Goal: Task Accomplishment & Management: Use online tool/utility

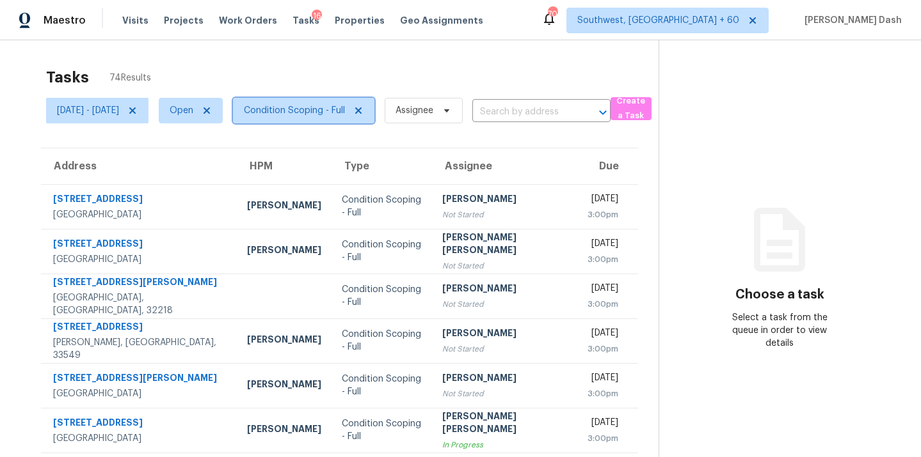
click at [345, 108] on span "Condition Scoping - Full" at bounding box center [294, 110] width 101 height 13
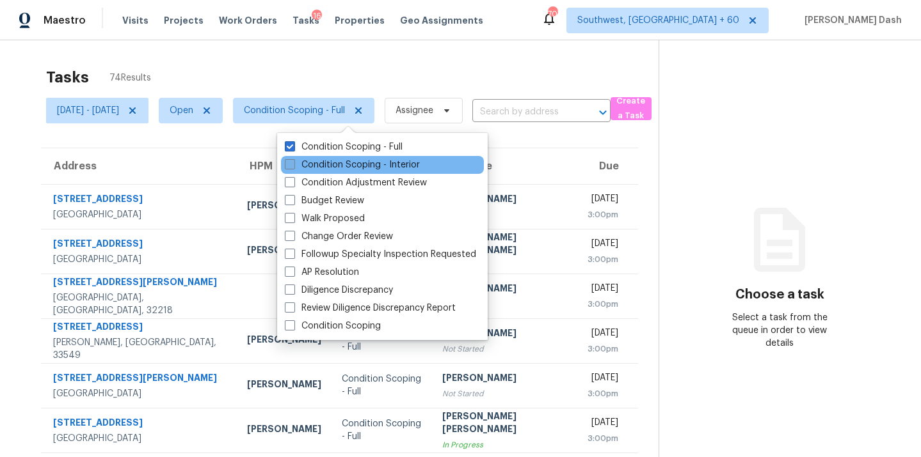
click at [371, 169] on label "Condition Scoping - Interior" at bounding box center [352, 165] width 135 height 13
click at [293, 167] on input "Condition Scoping - Interior" at bounding box center [289, 163] width 8 height 8
checkbox input "true"
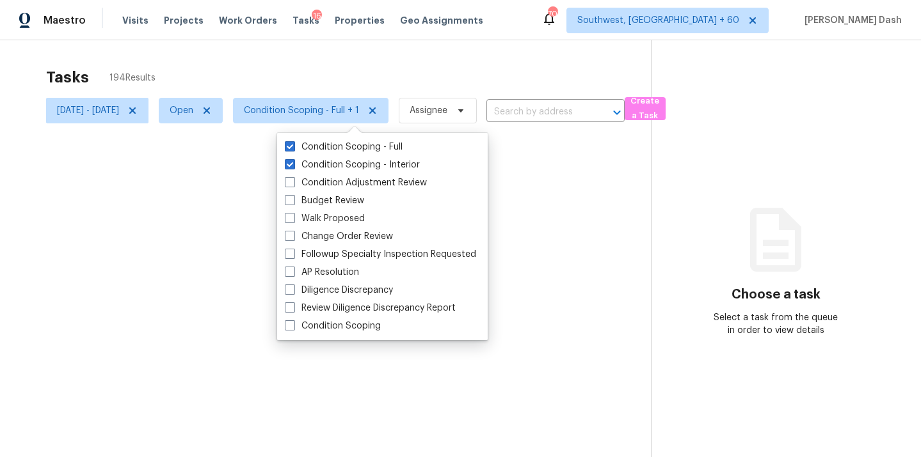
click at [358, 76] on div at bounding box center [460, 228] width 921 height 457
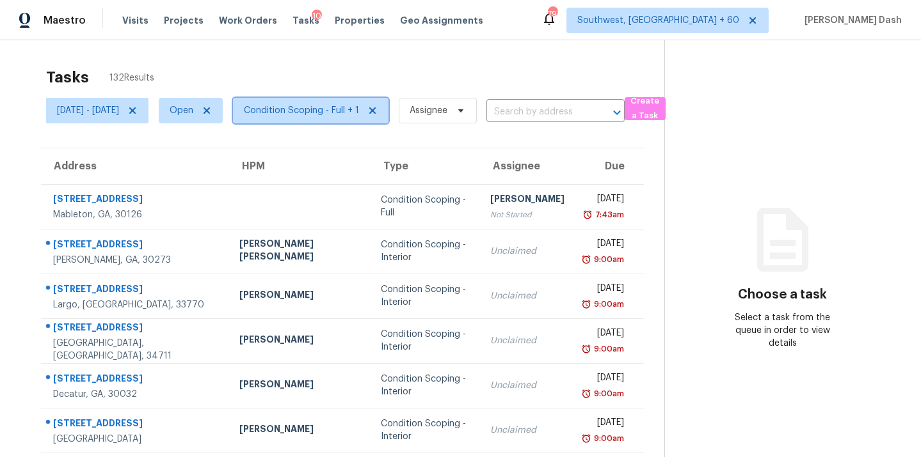
click at [328, 118] on span "Condition Scoping - Full + 1" at bounding box center [310, 111] width 155 height 26
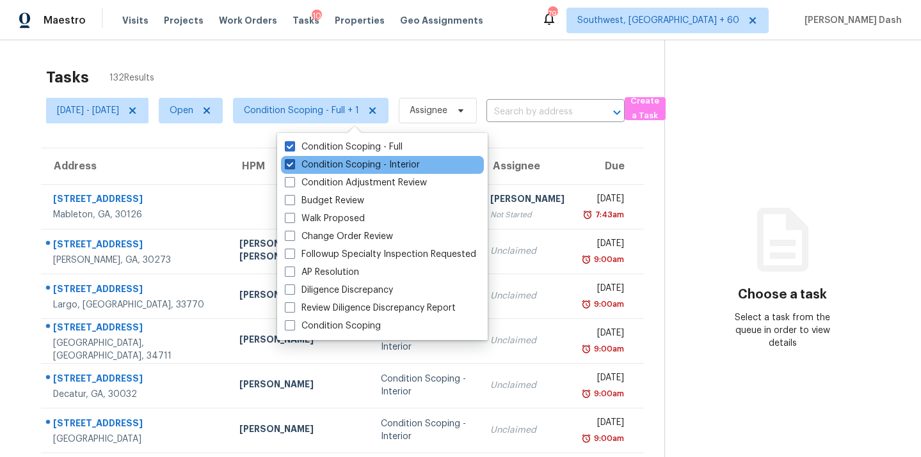
click at [328, 169] on label "Condition Scoping - Interior" at bounding box center [352, 165] width 135 height 13
click at [293, 167] on input "Condition Scoping - Interior" at bounding box center [289, 163] width 8 height 8
checkbox input "false"
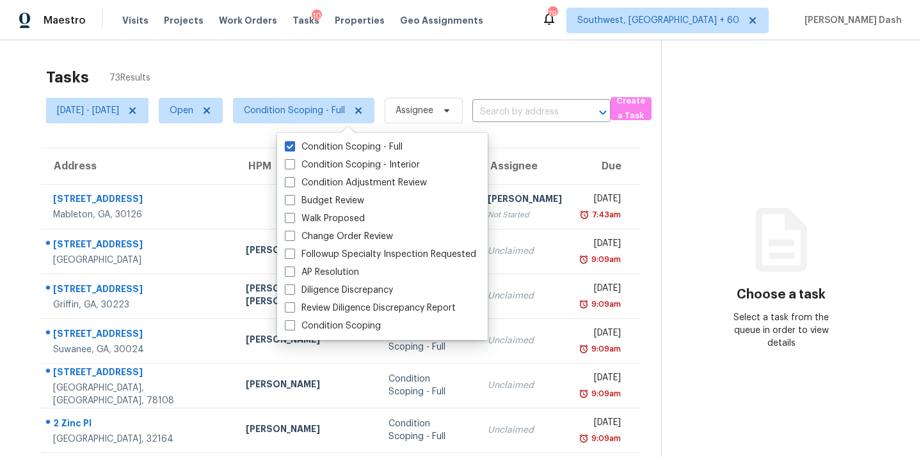
click at [330, 56] on div "Tasks 73 Results Fri, Sep 05 - Mon, Sep 08 Open Condition Scoping - Full Assign…" at bounding box center [460, 353] width 921 height 626
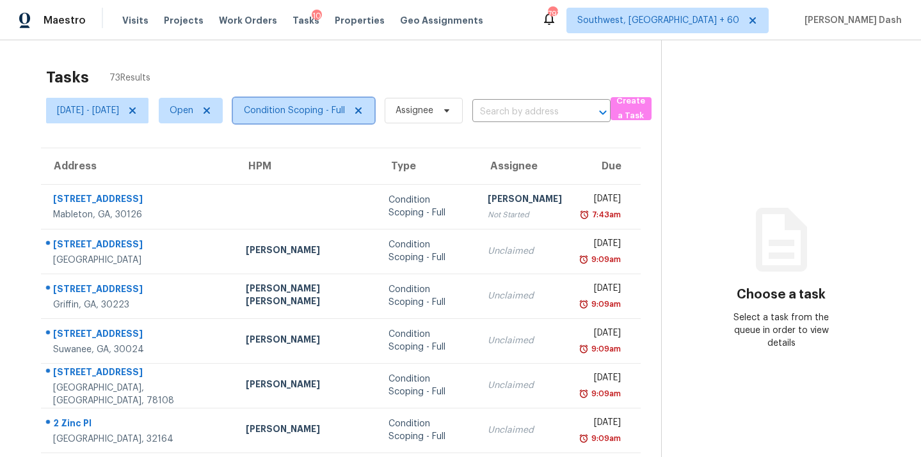
click at [342, 112] on span "Condition Scoping - Full" at bounding box center [294, 110] width 101 height 13
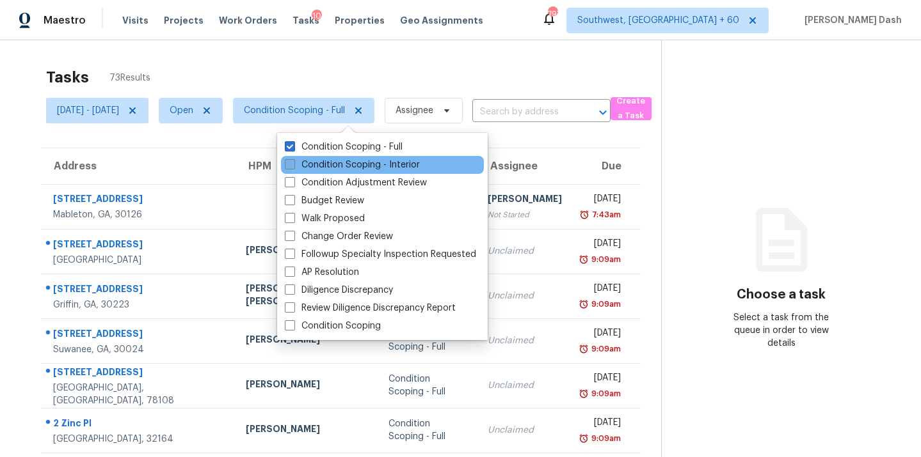
click at [336, 163] on label "Condition Scoping - Interior" at bounding box center [352, 165] width 135 height 13
click at [293, 163] on input "Condition Scoping - Interior" at bounding box center [289, 163] width 8 height 8
checkbox input "true"
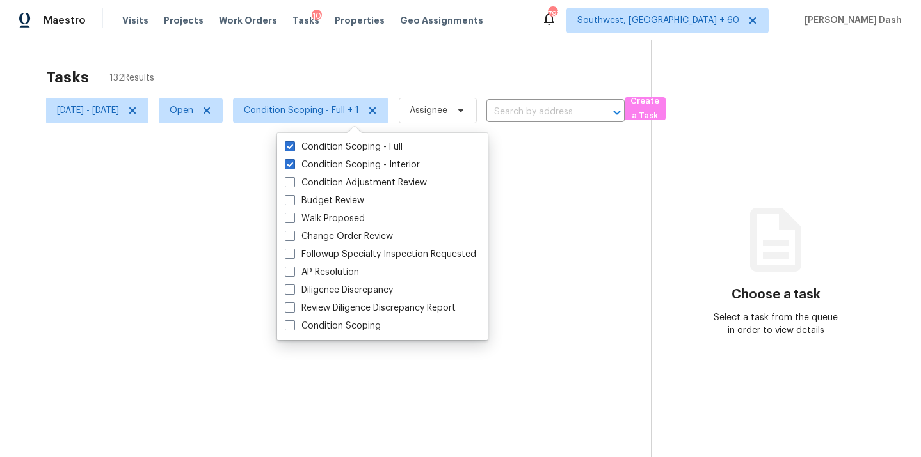
click at [324, 58] on div at bounding box center [460, 228] width 921 height 457
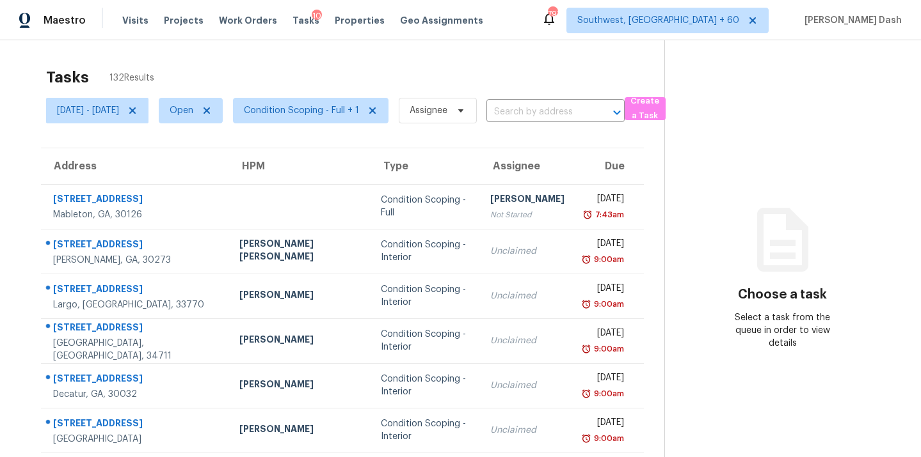
click at [484, 82] on div "Tasks 132 Results" at bounding box center [355, 77] width 618 height 33
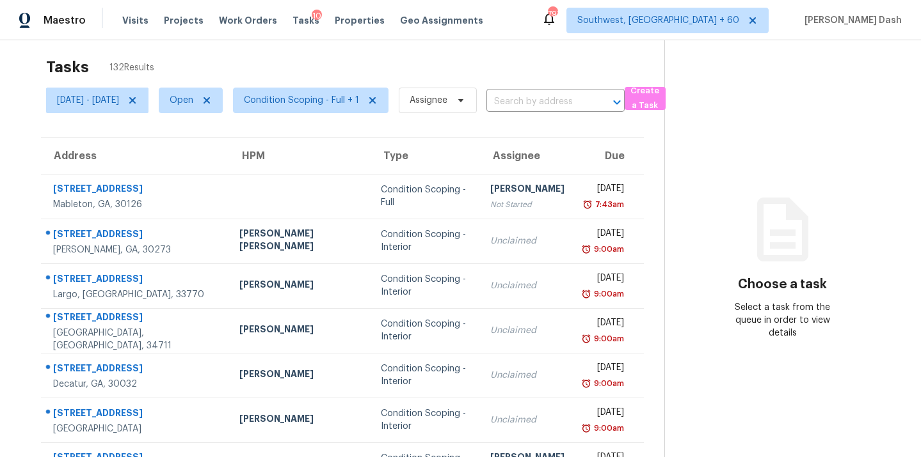
scroll to position [7, 0]
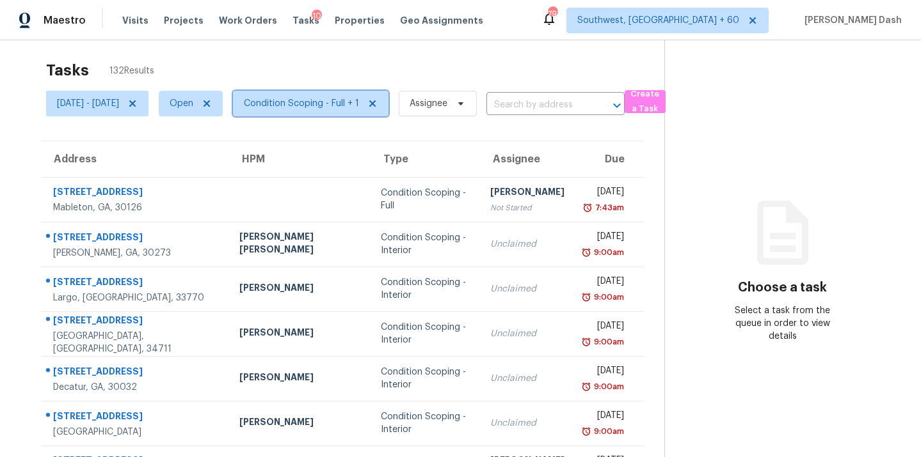
click at [352, 93] on span "Condition Scoping - Full + 1" at bounding box center [310, 104] width 155 height 26
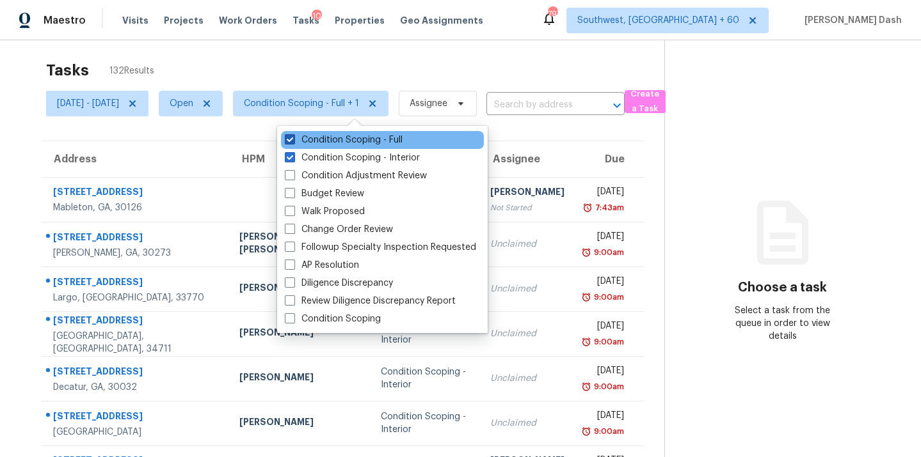
click at [347, 136] on label "Condition Scoping - Full" at bounding box center [344, 140] width 118 height 13
click at [293, 136] on input "Condition Scoping - Full" at bounding box center [289, 138] width 8 height 8
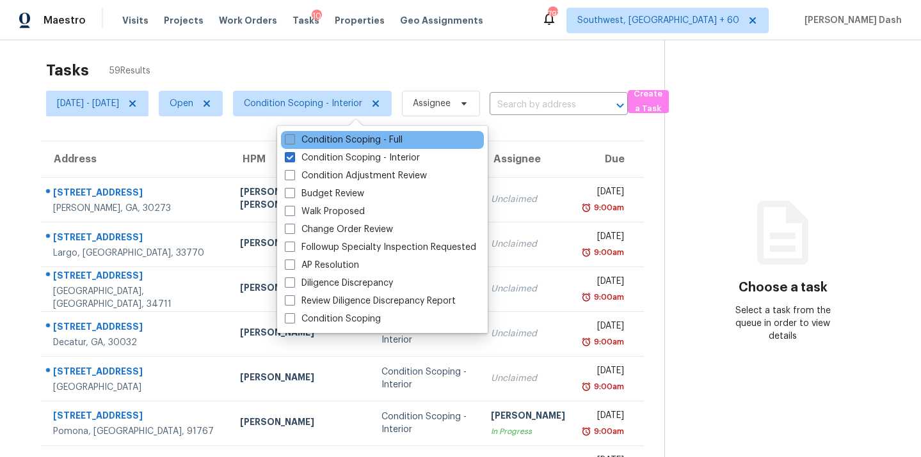
click at [346, 142] on label "Condition Scoping - Full" at bounding box center [344, 140] width 118 height 13
click at [293, 142] on input "Condition Scoping - Full" at bounding box center [289, 138] width 8 height 8
checkbox input "true"
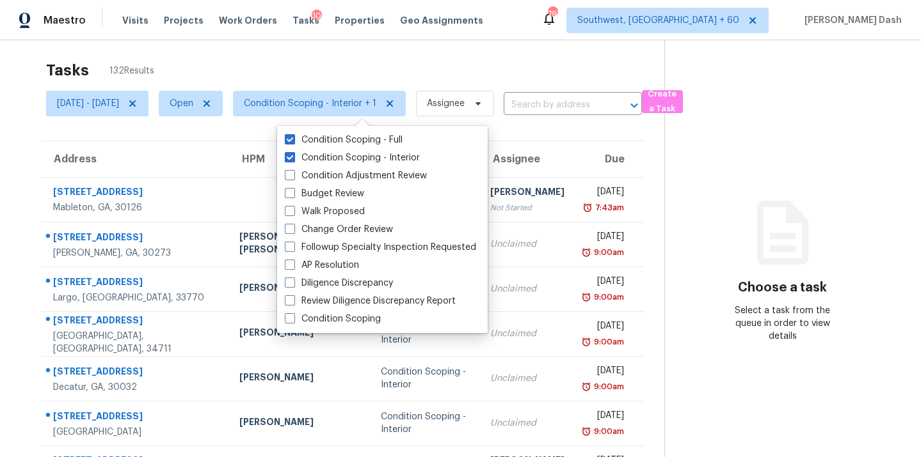
click at [347, 59] on div "Tasks 132 Results" at bounding box center [355, 70] width 618 height 33
